Goal: Information Seeking & Learning: Learn about a topic

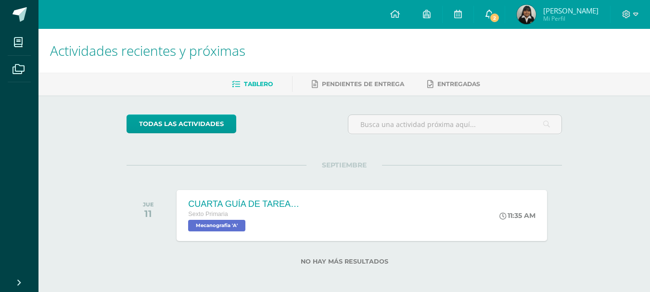
click at [500, 17] on span "2" at bounding box center [494, 18] width 11 height 11
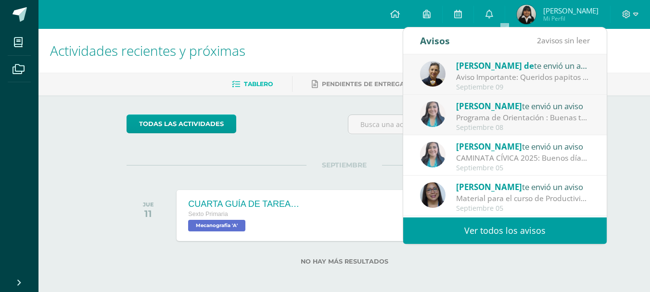
click at [529, 76] on div "Aviso Importante: Queridos papitos por este medio les saludo cordialmente. El m…" at bounding box center [523, 77] width 134 height 11
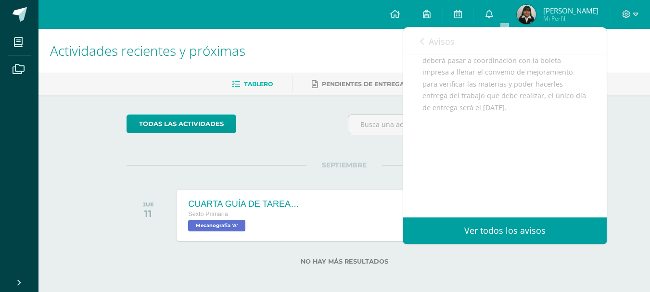
scroll to position [180, 0]
click at [427, 32] on link "Avisos" at bounding box center [437, 40] width 35 height 27
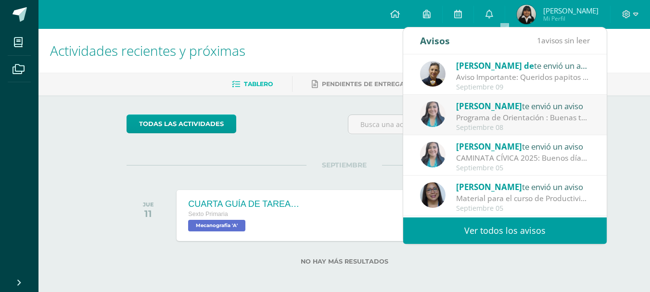
click at [512, 117] on div "Programa de Orientación : Buenas tardes estudiantes: Esperando se encuentren bi…" at bounding box center [523, 117] width 134 height 11
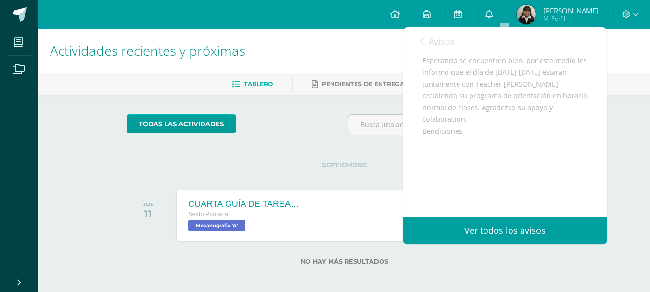
scroll to position [0, 0]
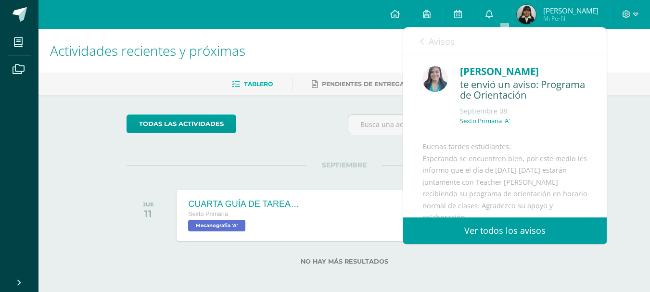
click at [425, 40] on link "Avisos" at bounding box center [437, 40] width 35 height 27
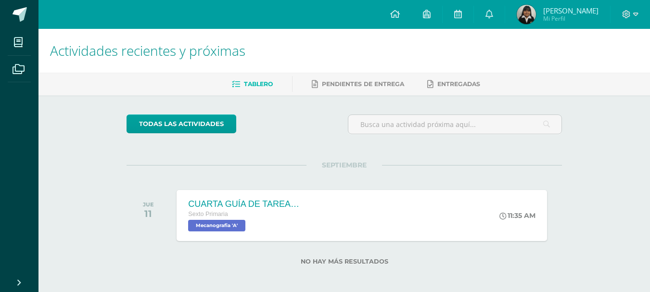
click at [311, 158] on div "todas las Actividades No tienes actividades Échale un vistazo a los demás perío…" at bounding box center [344, 195] width 474 height 201
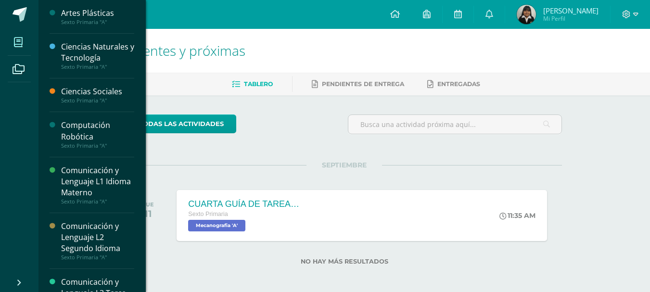
click at [16, 40] on icon at bounding box center [18, 43] width 9 height 10
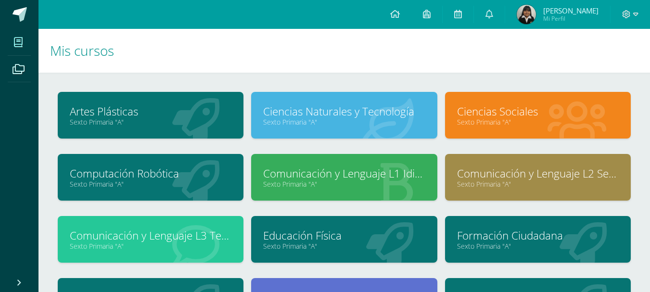
click at [374, 123] on link "Sexto Primaria "A"" at bounding box center [344, 121] width 162 height 9
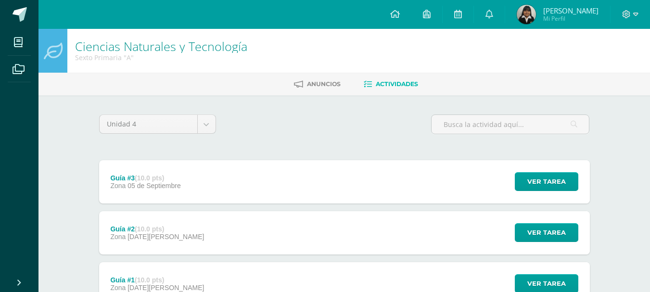
click at [444, 179] on div "Guía #3 (10.0 pts) Zona 05 de Septiembre Ver tarea Guía #3 Ciencias Naturales y…" at bounding box center [344, 181] width 491 height 43
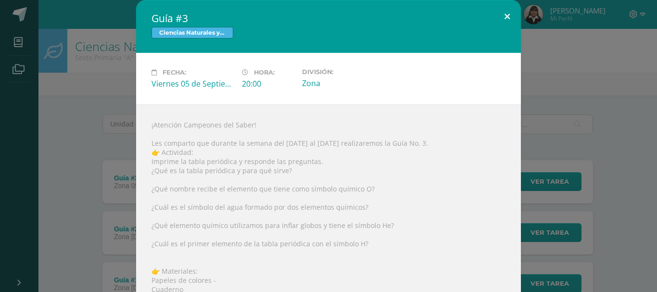
click at [496, 22] on button at bounding box center [507, 16] width 27 height 33
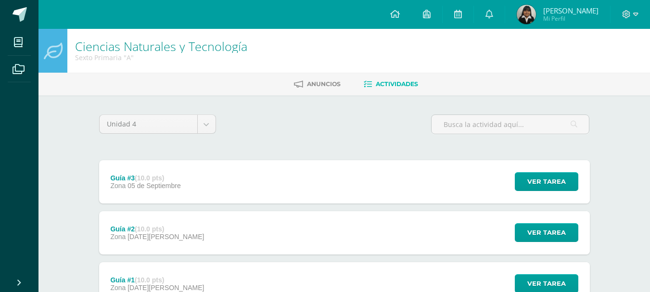
click at [194, 52] on link "Ciencias Naturales y Tecnología" at bounding box center [161, 46] width 172 height 16
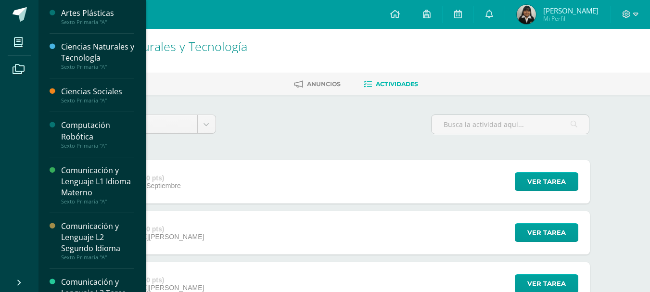
click at [113, 95] on div "Ciencias Sociales" at bounding box center [97, 91] width 73 height 11
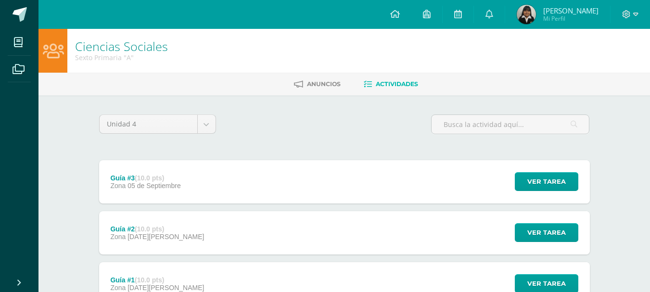
click at [360, 190] on div "Guía #3 (10.0 pts) Zona [DATE][GEOGRAPHIC_DATA] Ver tarea Guía #3 Ciencias Soci…" at bounding box center [344, 181] width 491 height 43
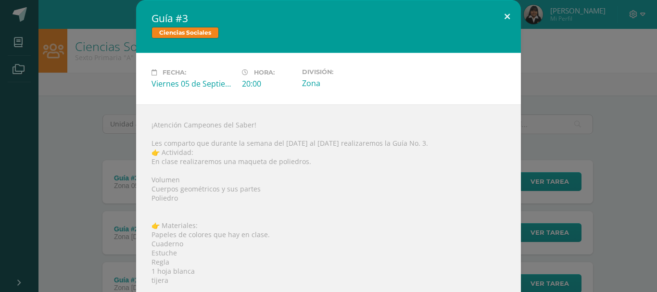
click at [494, 19] on button at bounding box center [507, 16] width 27 height 33
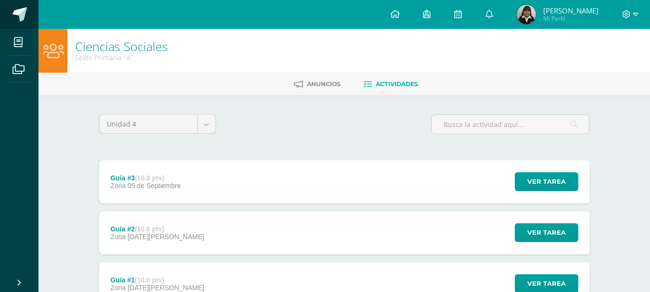
click at [13, 15] on span at bounding box center [20, 14] width 14 height 14
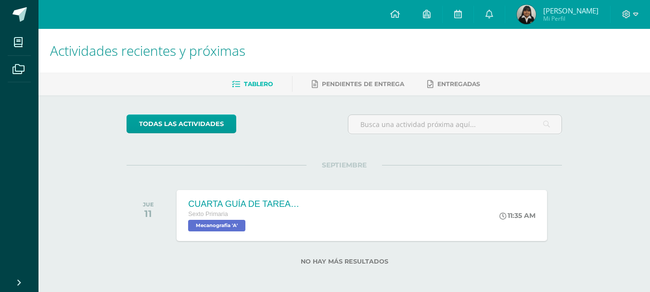
scroll to position [4, 0]
